Goal: Task Accomplishment & Management: Manage account settings

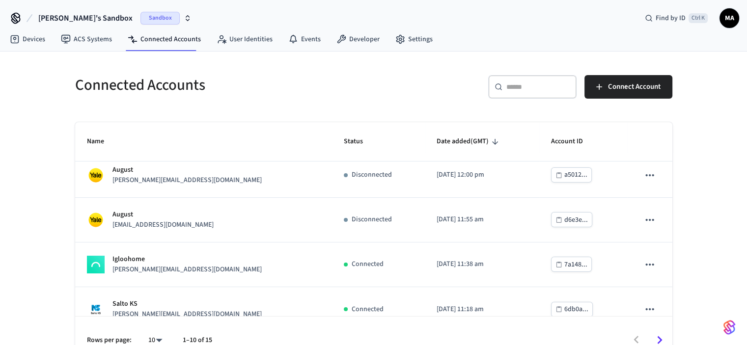
scroll to position [147, 0]
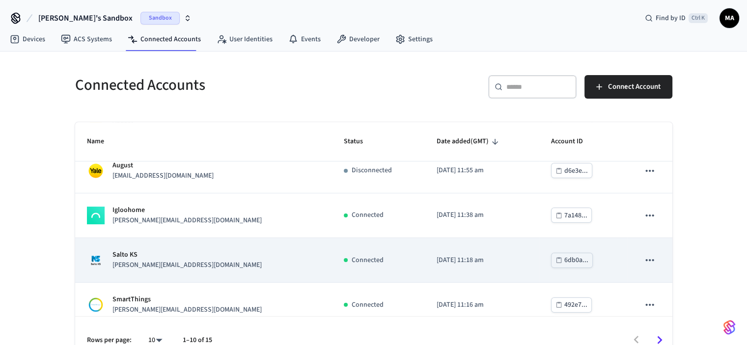
click at [176, 261] on div "Salto KS jane@example.com" at bounding box center [203, 260] width 233 height 21
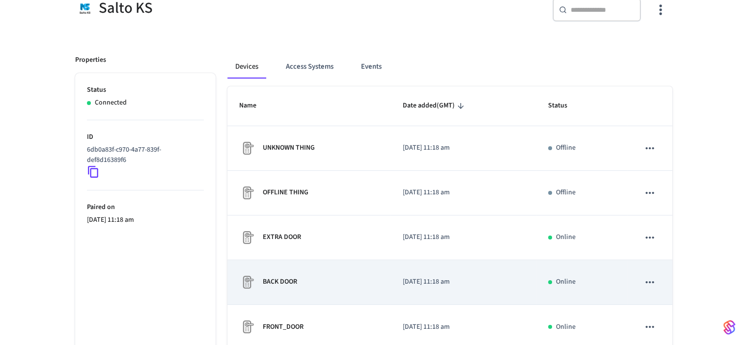
scroll to position [147, 0]
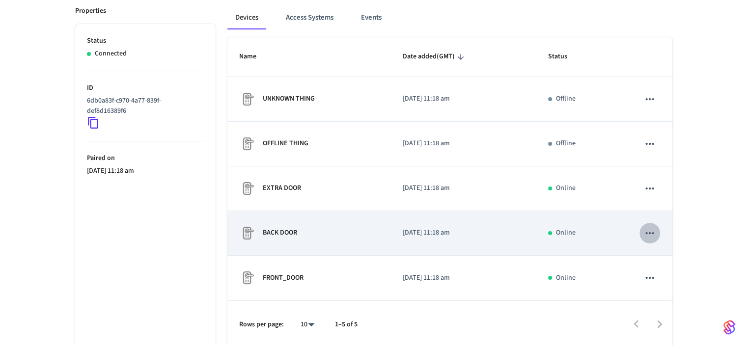
click at [650, 237] on icon "sticky table" at bounding box center [650, 233] width 13 height 13
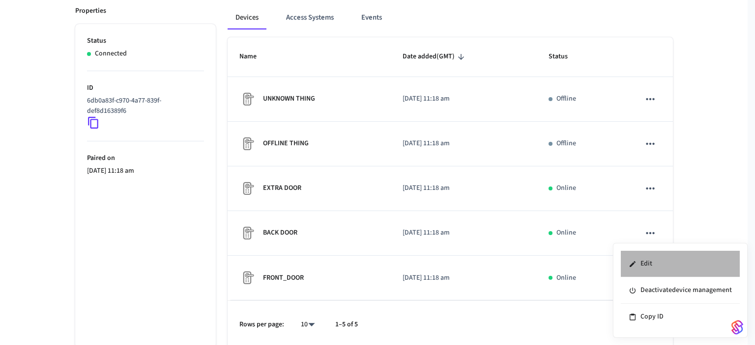
click at [673, 269] on li "Edit" at bounding box center [679, 264] width 119 height 27
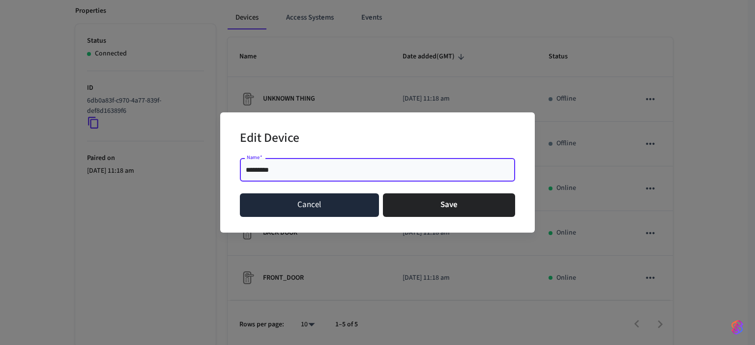
click at [294, 202] on button "Cancel" at bounding box center [309, 206] width 139 height 24
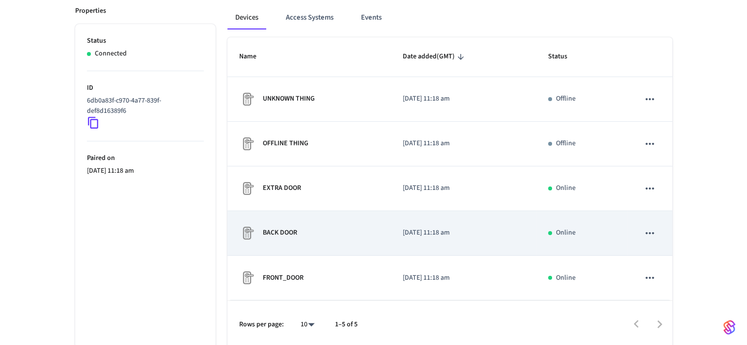
click at [367, 240] on div "BACK DOOR" at bounding box center [309, 233] width 140 height 16
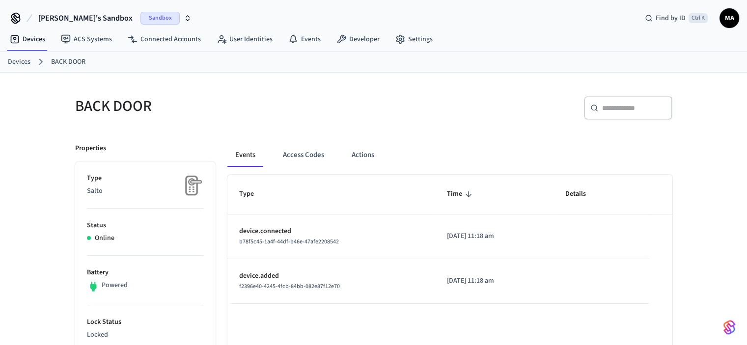
scroll to position [49, 0]
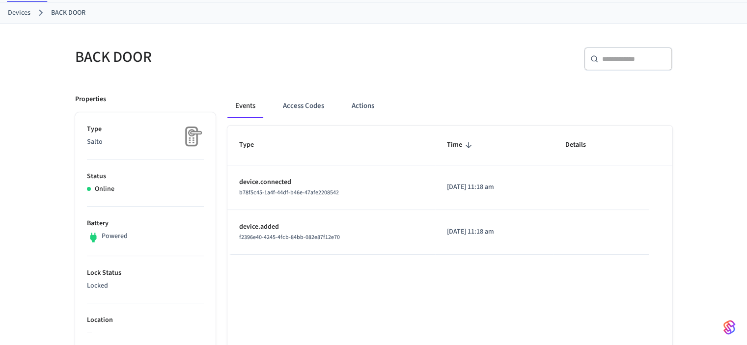
click at [279, 182] on p "device.connected" at bounding box center [331, 182] width 184 height 10
click at [306, 103] on button "Access Codes" at bounding box center [303, 106] width 57 height 24
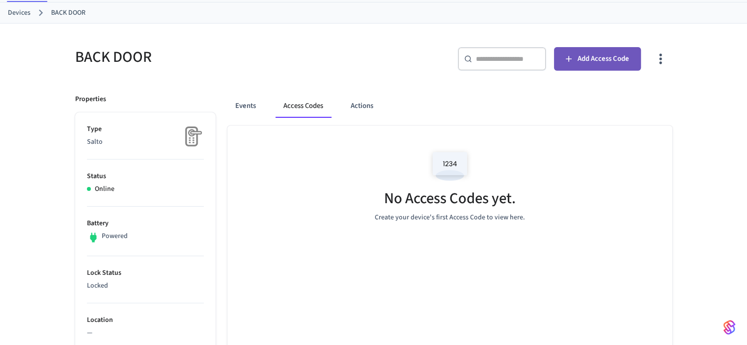
click at [579, 66] on button "Add Access Code" at bounding box center [597, 59] width 87 height 24
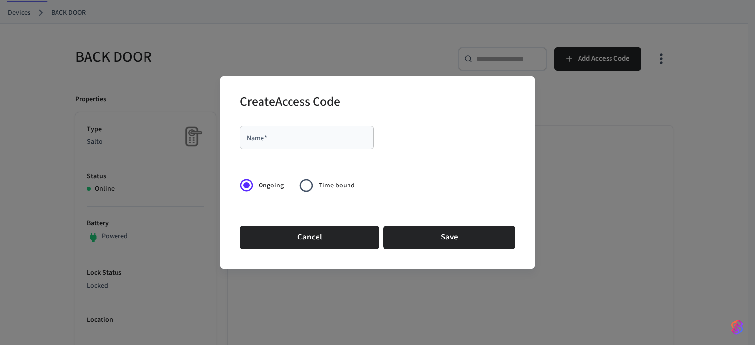
click at [274, 140] on input "Name   *" at bounding box center [307, 138] width 122 height 10
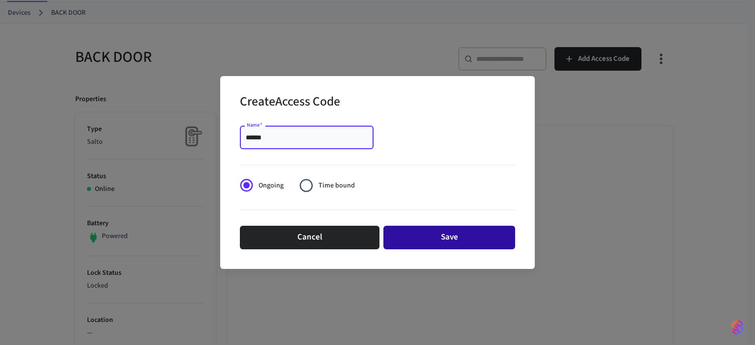
type input "******"
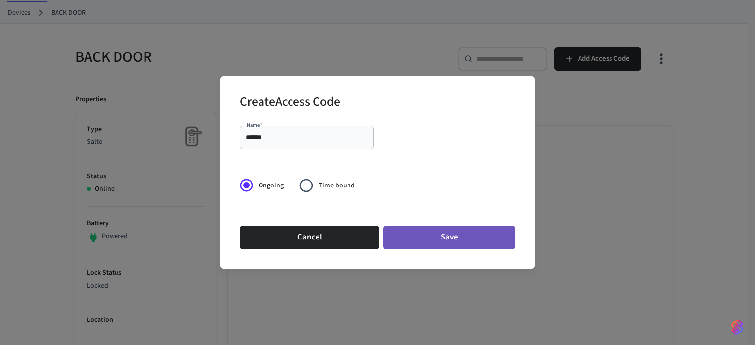
click at [437, 238] on button "Save" at bounding box center [449, 238] width 132 height 24
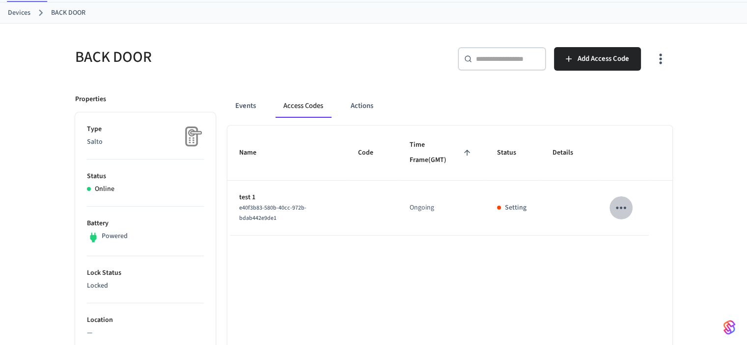
click at [622, 207] on icon "sticky table" at bounding box center [621, 208] width 10 height 2
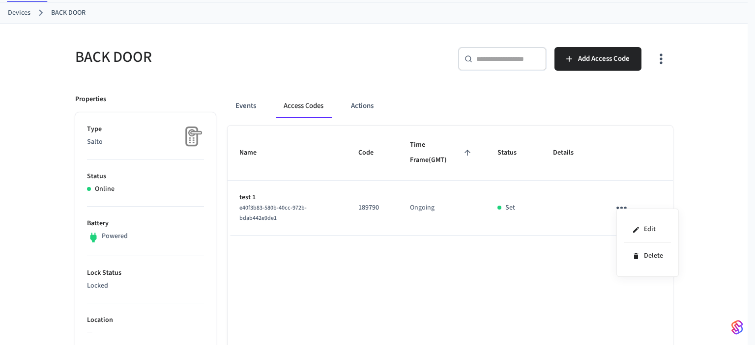
click at [497, 301] on div at bounding box center [377, 172] width 755 height 345
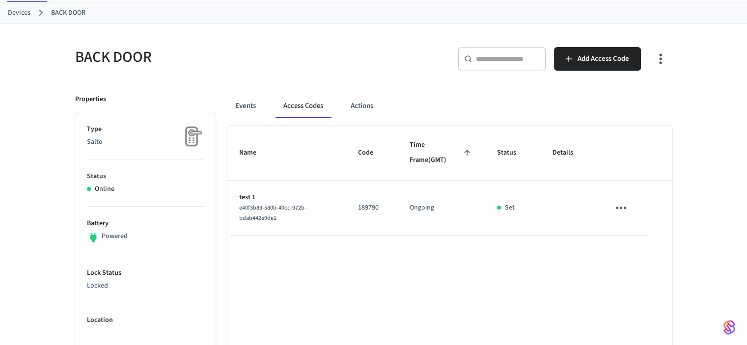
click at [283, 210] on span "e40f3b83-580b-40cc-972b-bdab442e9de1" at bounding box center [272, 213] width 67 height 19
click at [368, 98] on button "Actions" at bounding box center [362, 106] width 38 height 24
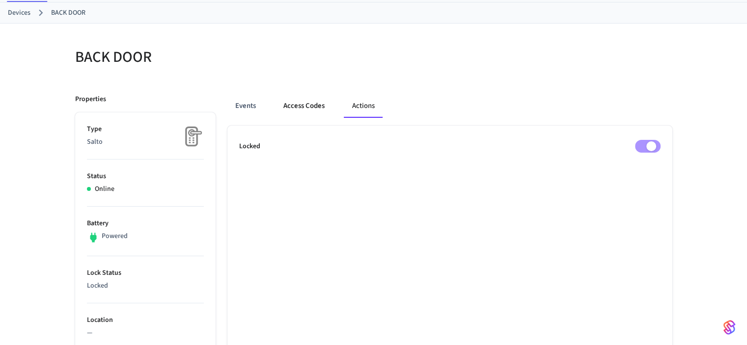
click at [305, 102] on button "Access Codes" at bounding box center [304, 106] width 57 height 24
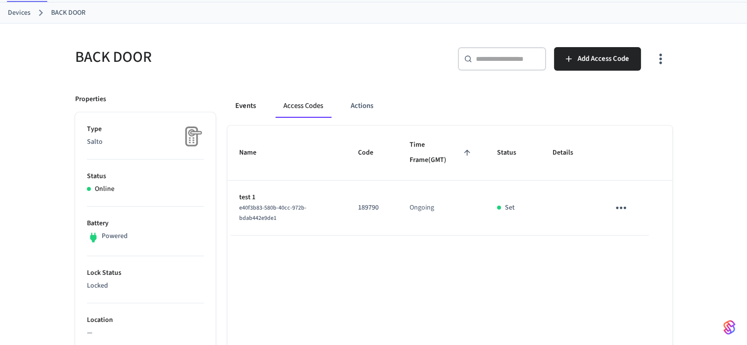
click at [242, 111] on button "Events" at bounding box center [245, 106] width 36 height 24
